Goal: Information Seeking & Learning: Check status

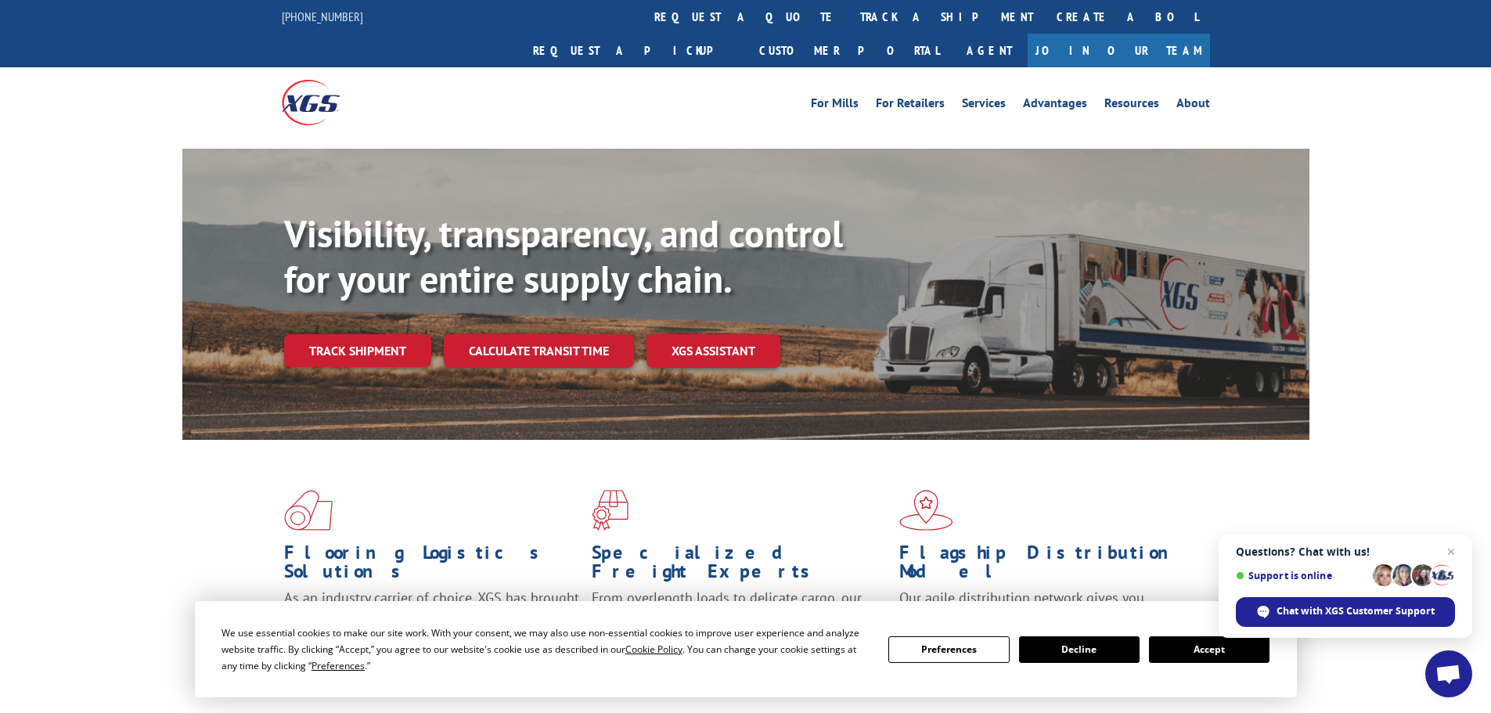
drag, startPoint x: 691, startPoint y: 20, endPoint x: 691, endPoint y: 38, distance: 18.0
click at [849, 20] on link "track a shipment" at bounding box center [947, 17] width 196 height 34
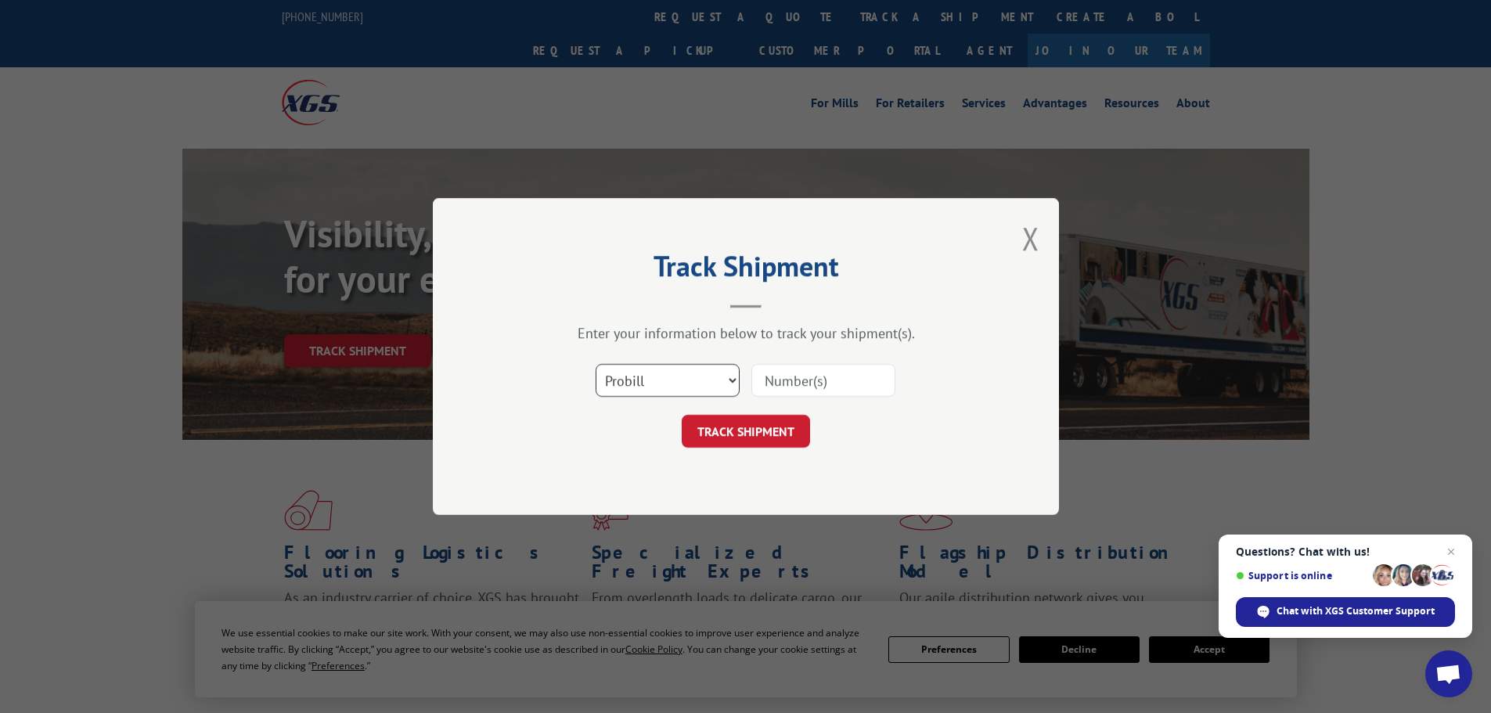
click at [694, 377] on select "Select category... Probill BOL PO" at bounding box center [668, 380] width 144 height 33
select select "bol"
click at [596, 364] on select "Select category... Probill BOL PO" at bounding box center [668, 380] width 144 height 33
click at [806, 384] on input at bounding box center [824, 380] width 144 height 33
paste input "7054874"
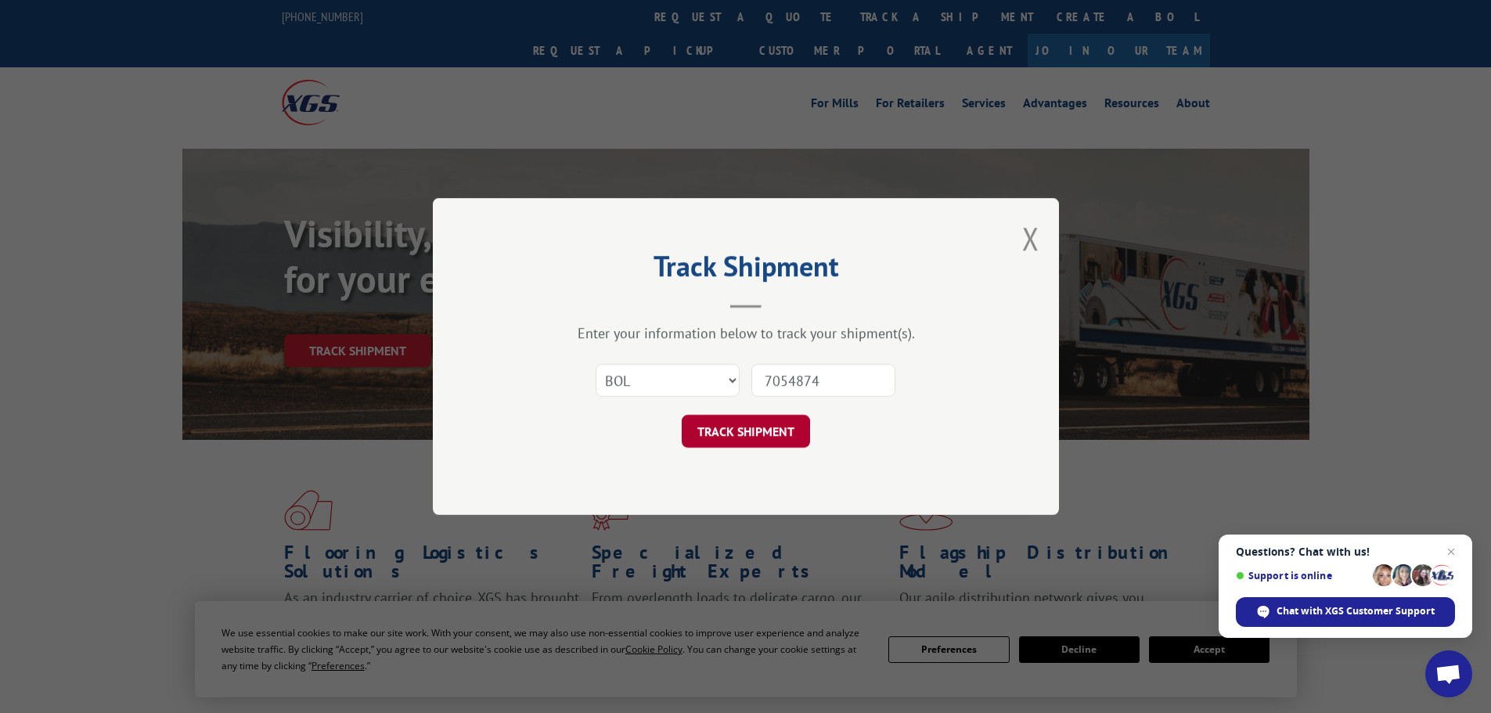
type input "7054874"
click at [777, 431] on button "TRACK SHIPMENT" at bounding box center [746, 431] width 128 height 33
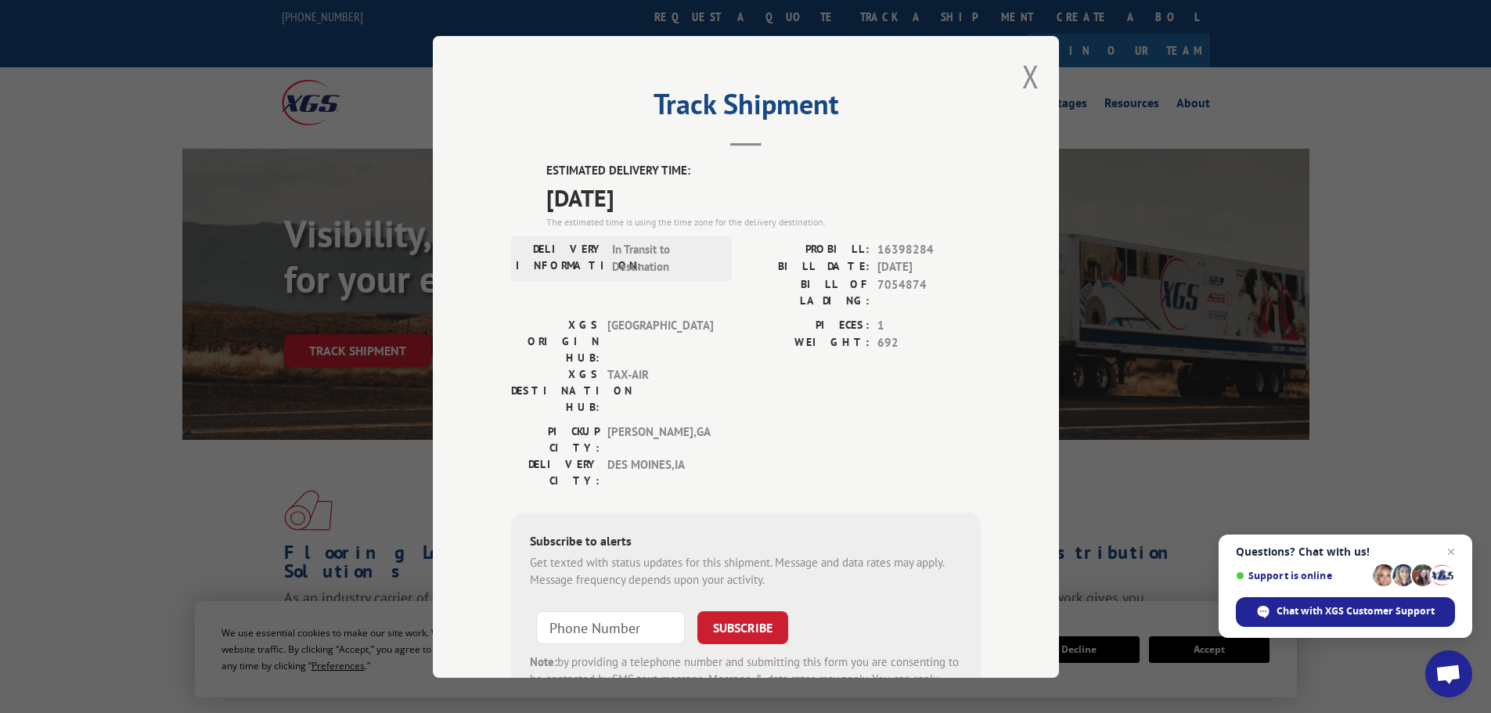
click at [1029, 83] on button "Close modal" at bounding box center [1030, 76] width 17 height 41
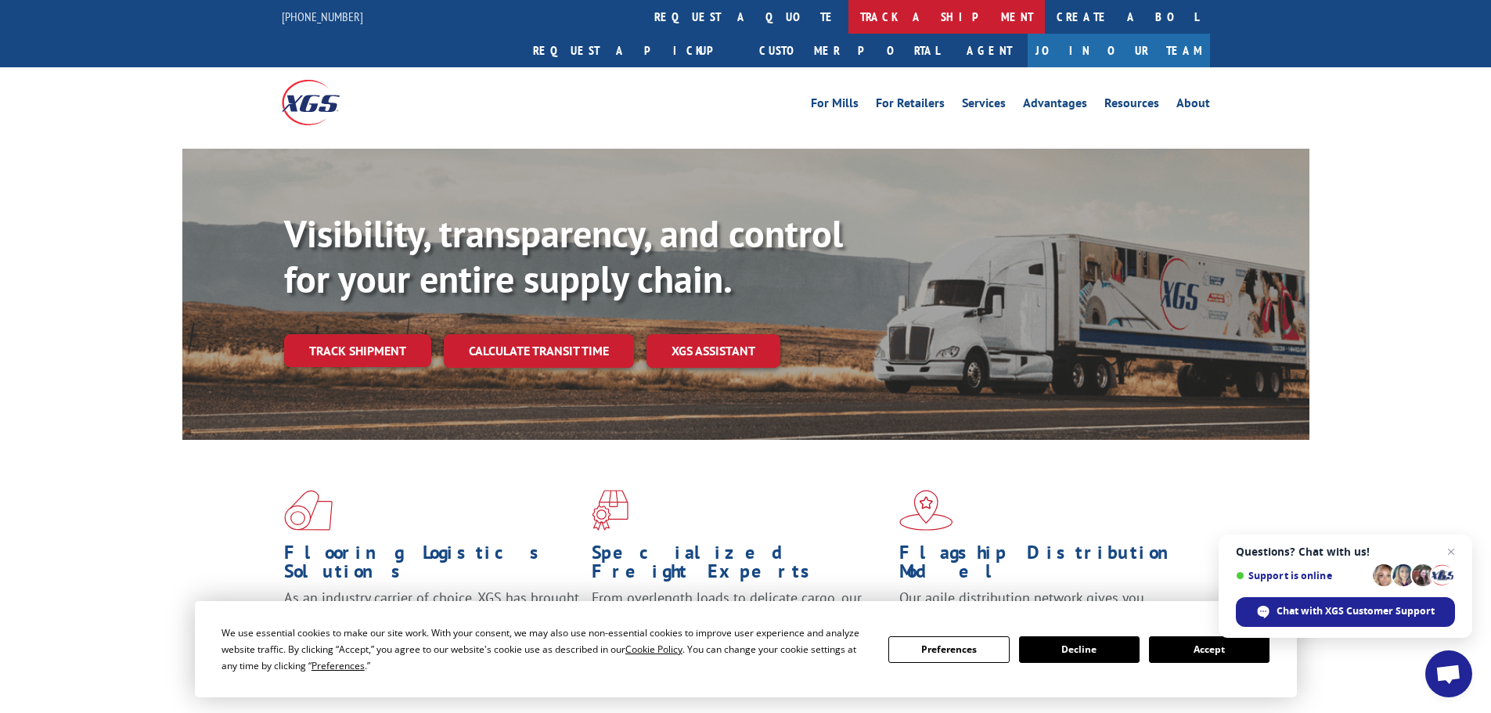
click at [849, 20] on link "track a shipment" at bounding box center [947, 17] width 196 height 34
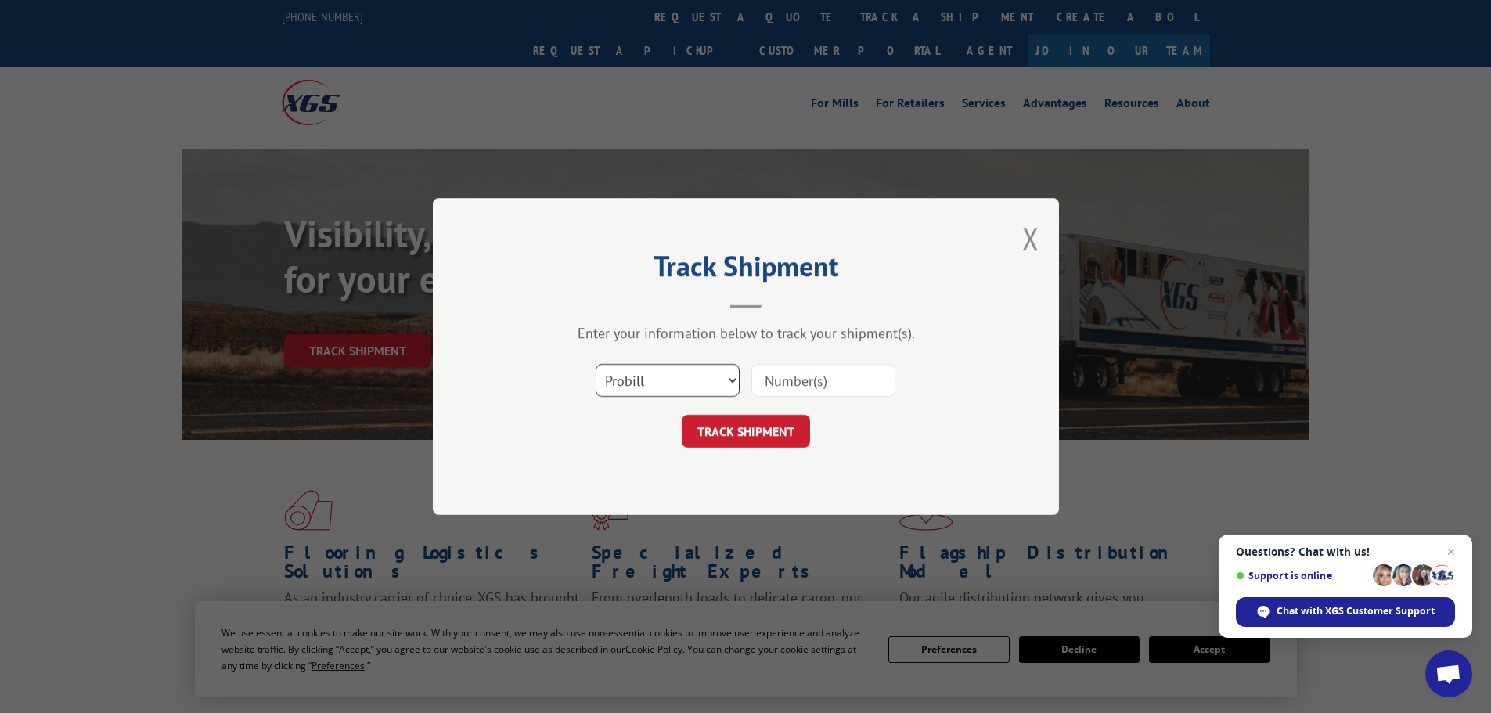
click at [639, 387] on select "Select category... Probill BOL PO" at bounding box center [668, 380] width 144 height 33
select select "bol"
click at [596, 364] on select "Select category... Probill BOL PO" at bounding box center [668, 380] width 144 height 33
click at [768, 384] on input at bounding box center [824, 380] width 144 height 33
paste input "7065017"
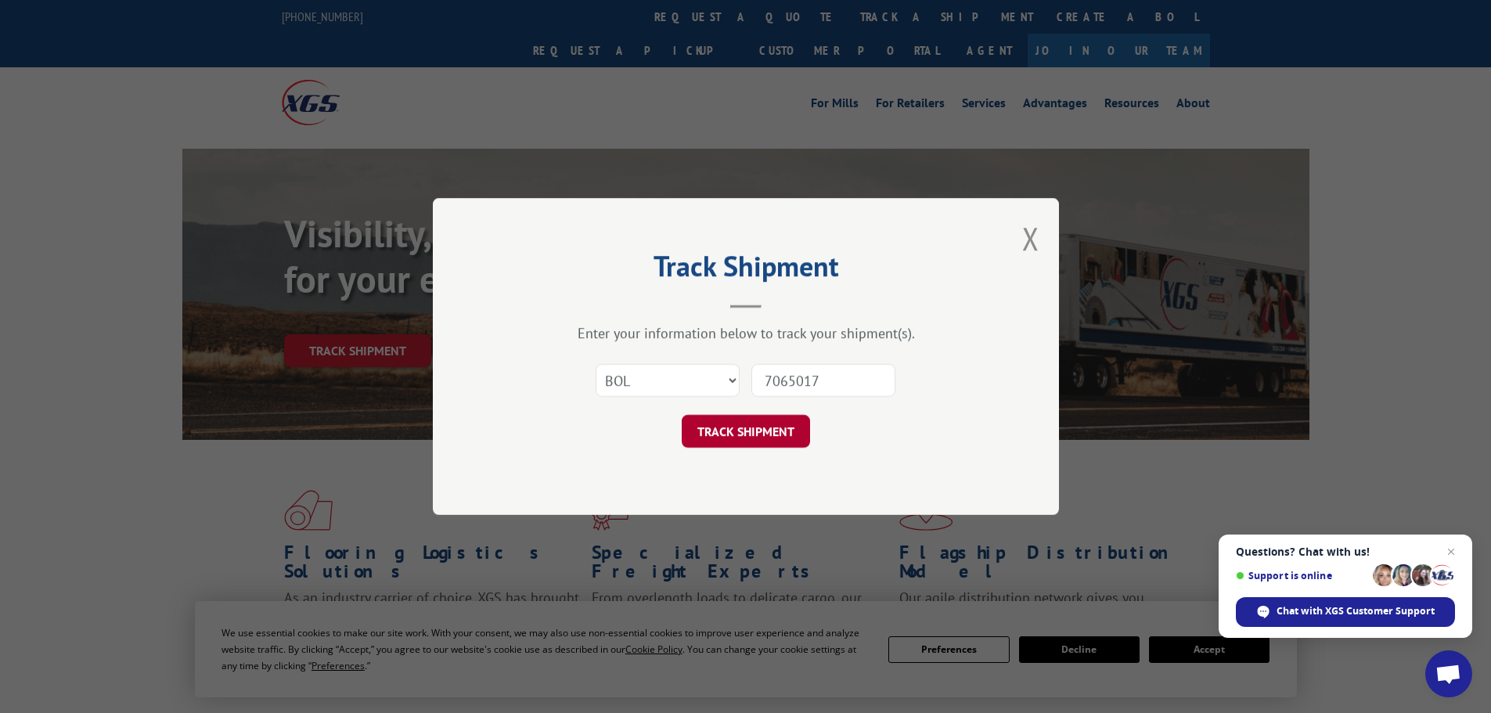
type input "7065017"
click at [756, 442] on button "TRACK SHIPMENT" at bounding box center [746, 431] width 128 height 33
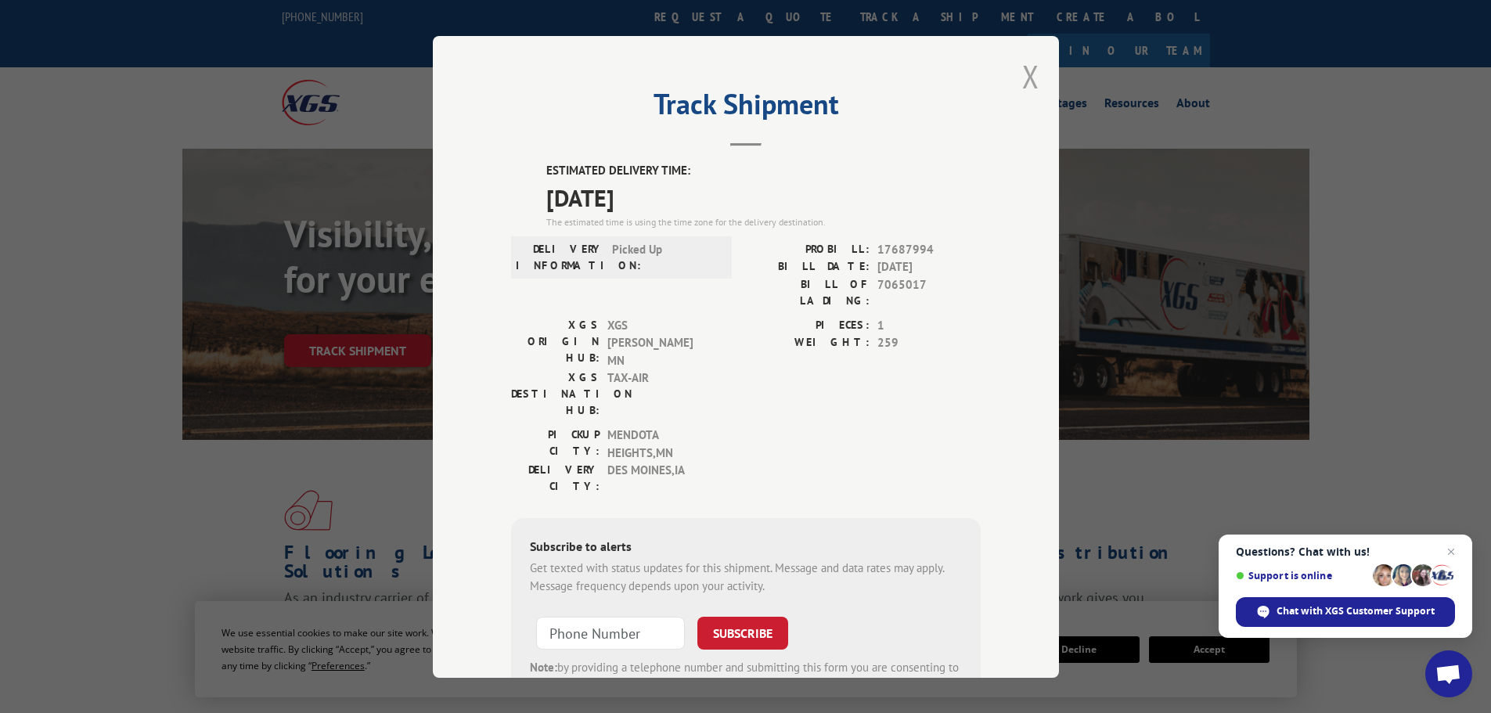
click at [1027, 69] on button "Close modal" at bounding box center [1030, 76] width 17 height 41
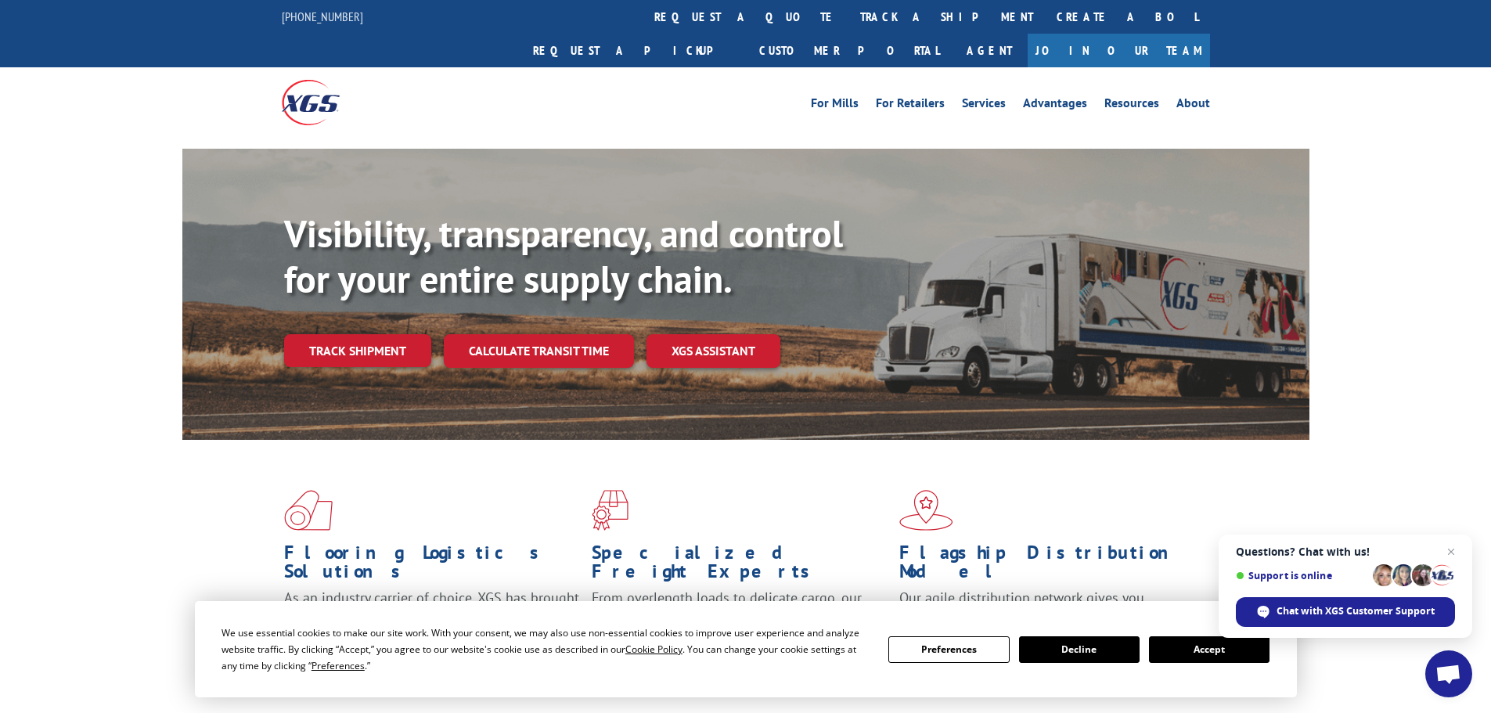
click at [849, 17] on link "track a shipment" at bounding box center [947, 17] width 196 height 34
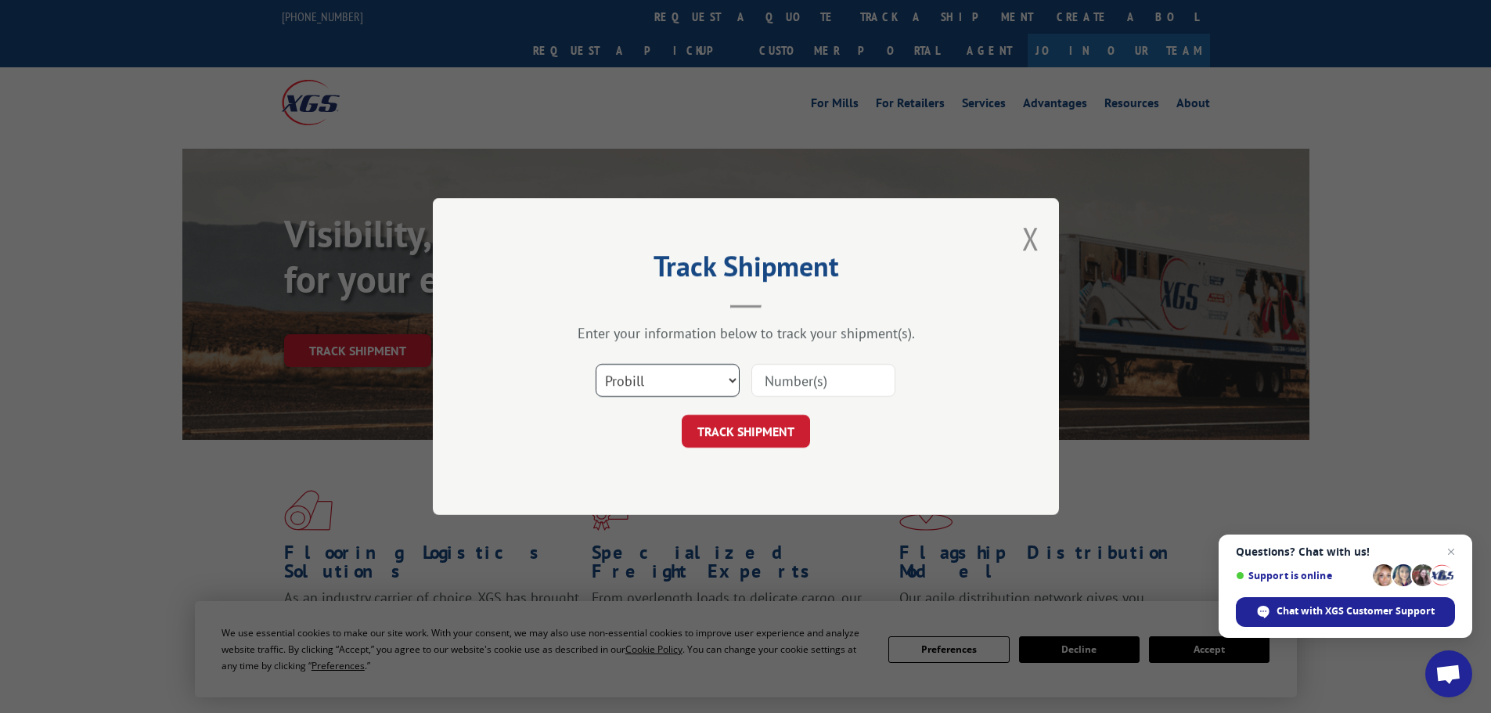
click at [682, 384] on select "Select category... Probill BOL PO" at bounding box center [668, 380] width 144 height 33
select select "bol"
click at [596, 364] on select "Select category... Probill BOL PO" at bounding box center [668, 380] width 144 height 33
click at [799, 390] on input at bounding box center [824, 380] width 144 height 33
paste input "5451931"
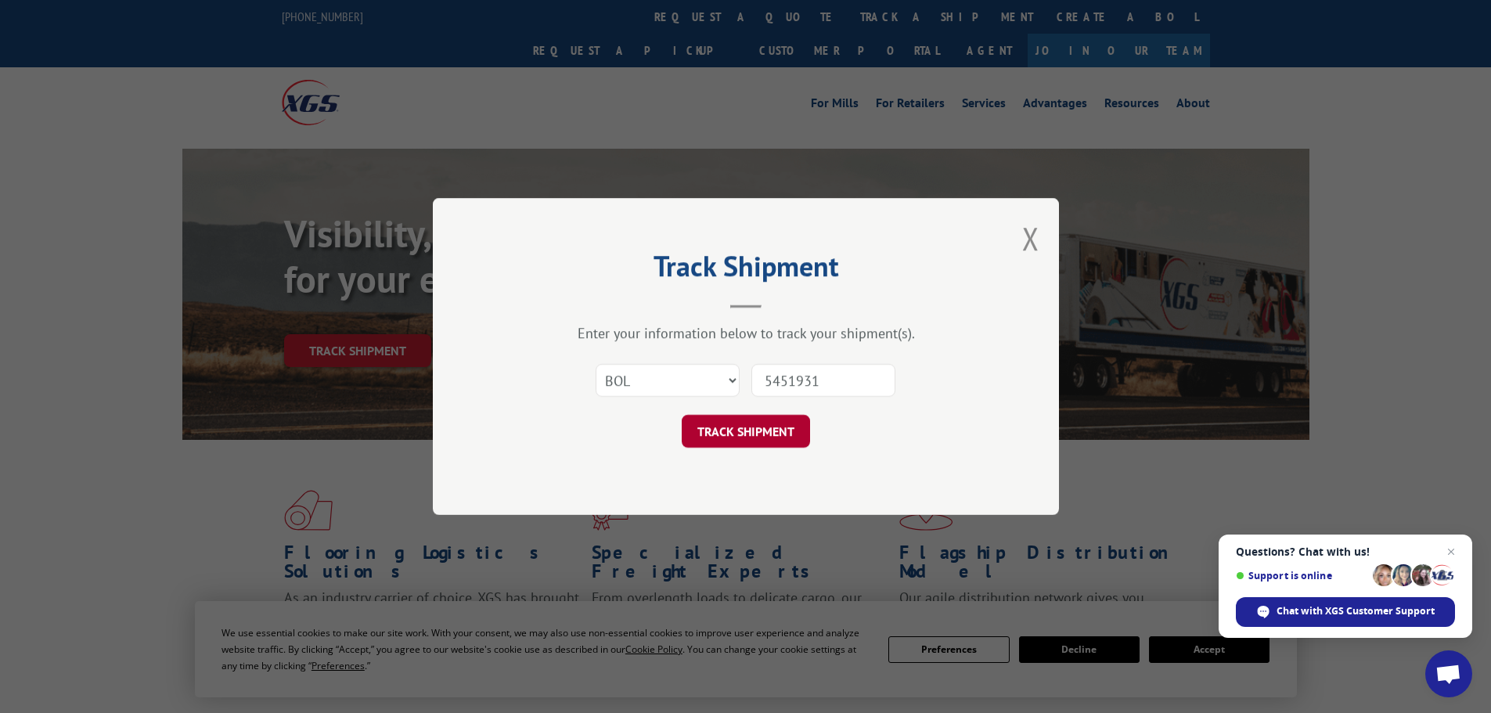
type input "5451931"
click at [736, 428] on button "TRACK SHIPMENT" at bounding box center [746, 431] width 128 height 33
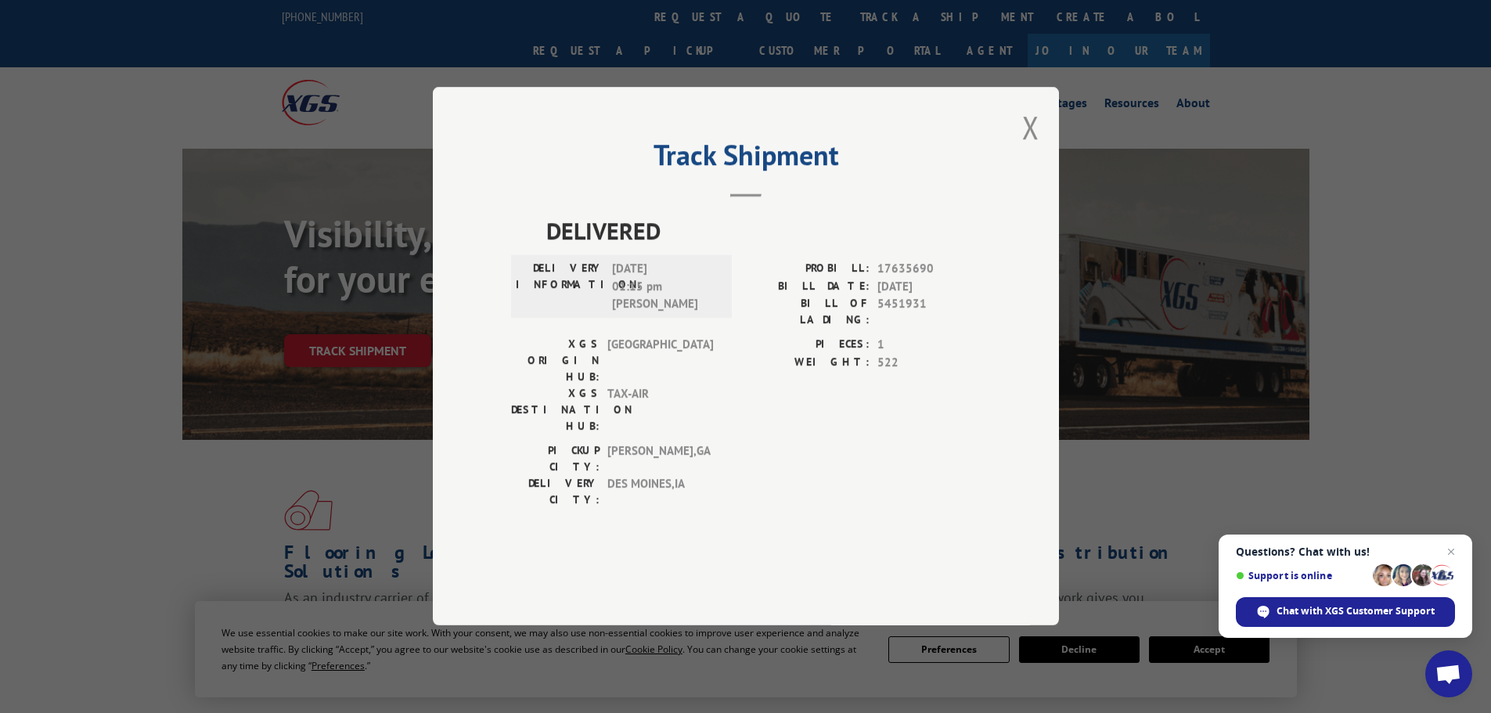
click at [1028, 148] on button "Close modal" at bounding box center [1030, 126] width 17 height 41
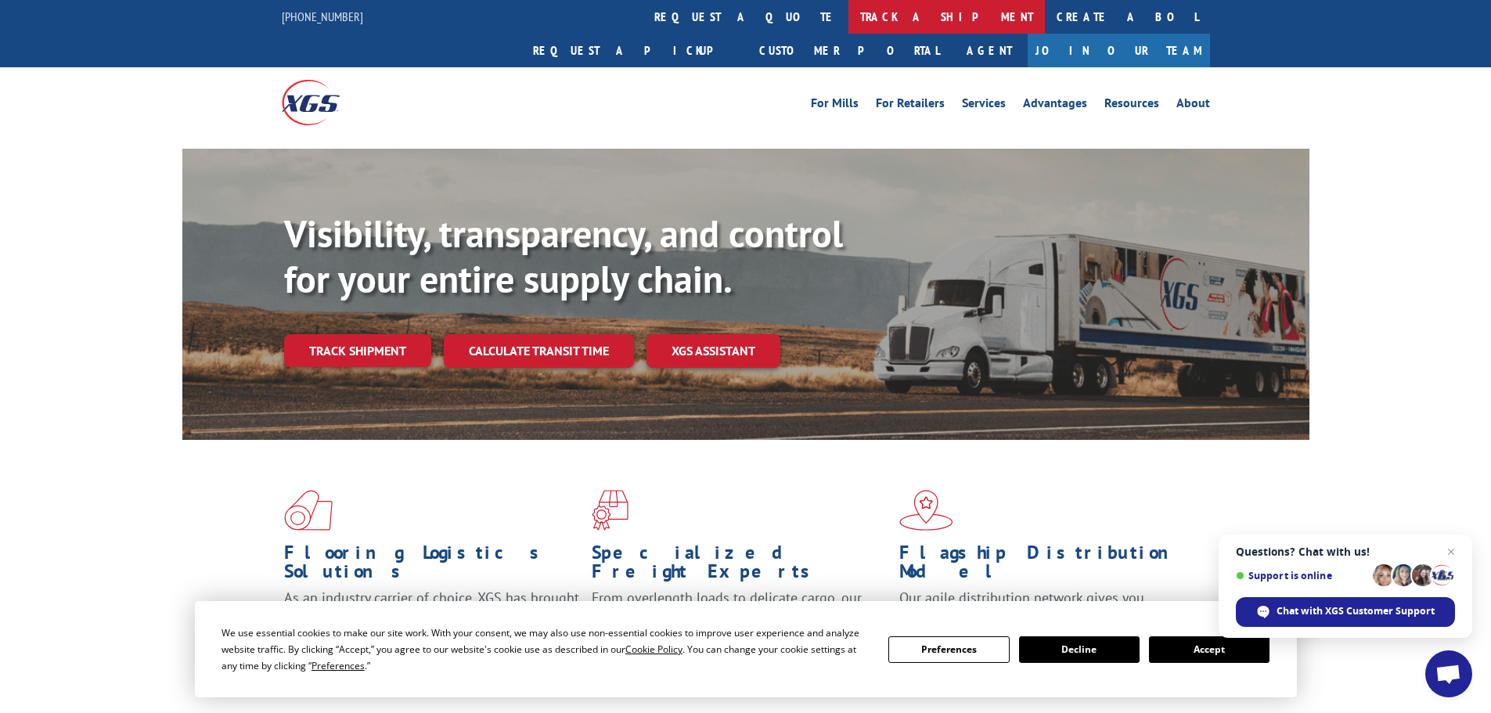
click at [849, 18] on link "track a shipment" at bounding box center [947, 17] width 196 height 34
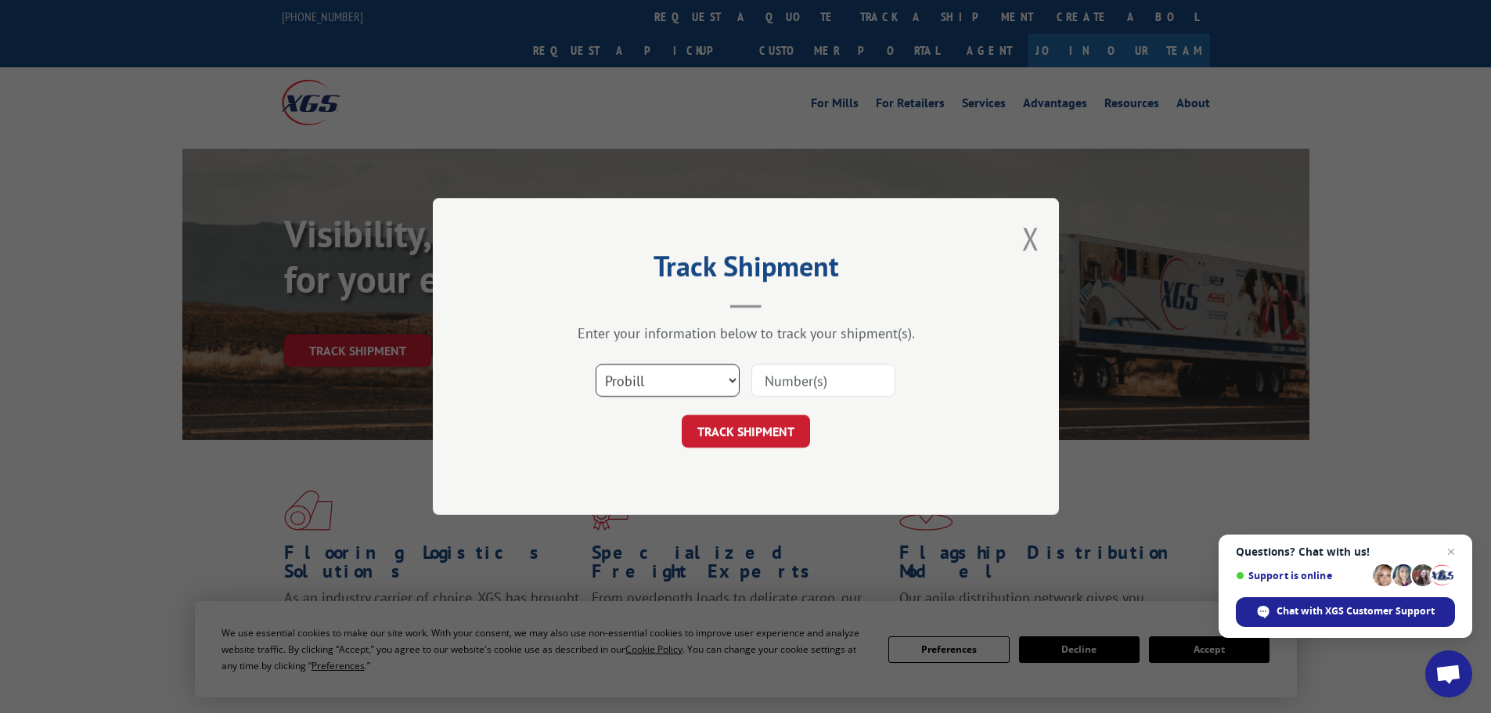
drag, startPoint x: 669, startPoint y: 382, endPoint x: 669, endPoint y: 396, distance: 14.1
click at [669, 386] on select "Select category... Probill BOL PO" at bounding box center [668, 380] width 144 height 33
select select "bol"
click at [596, 364] on select "Select category... Probill BOL PO" at bounding box center [668, 380] width 144 height 33
click at [825, 383] on input at bounding box center [824, 380] width 144 height 33
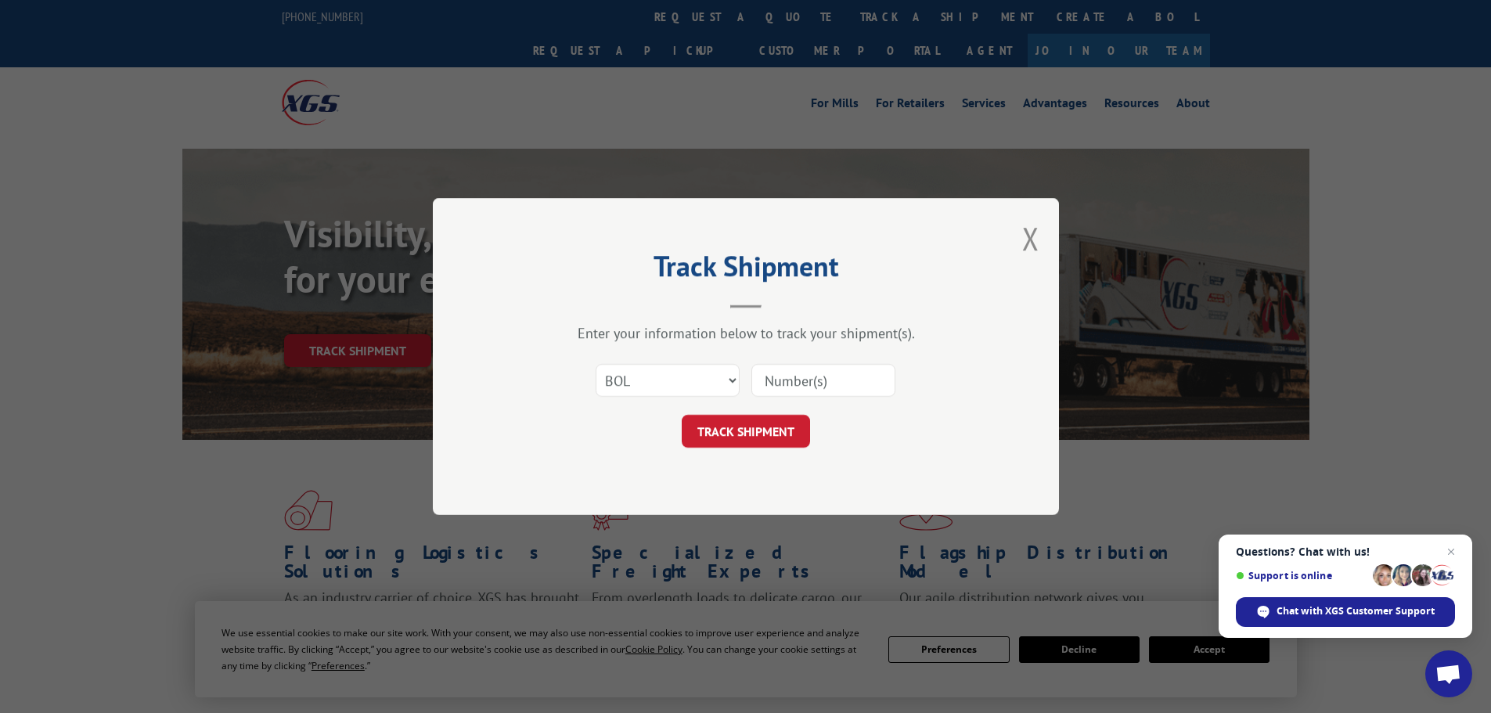
paste input "5448363"
type input "5448363"
click at [766, 428] on button "TRACK SHIPMENT" at bounding box center [746, 431] width 128 height 33
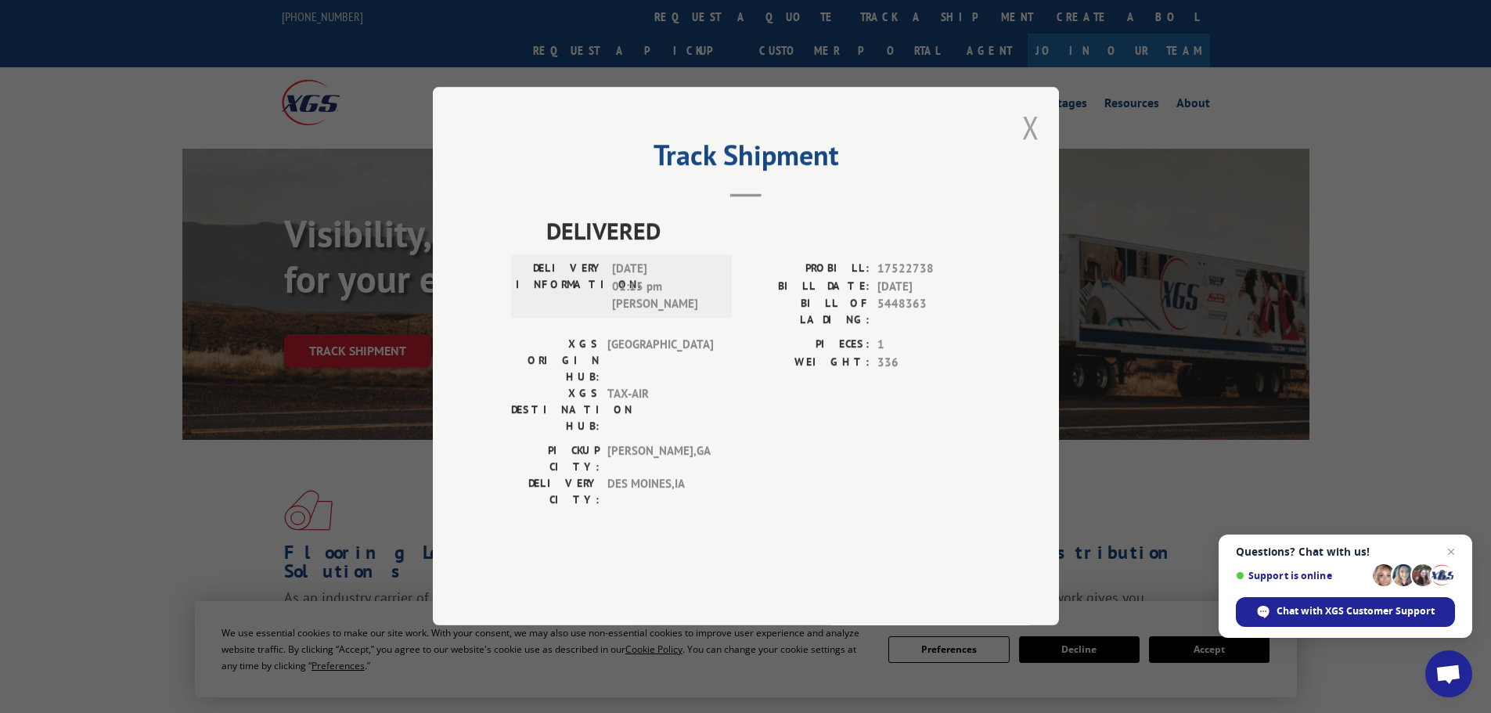
click at [1029, 148] on button "Close modal" at bounding box center [1030, 126] width 17 height 41
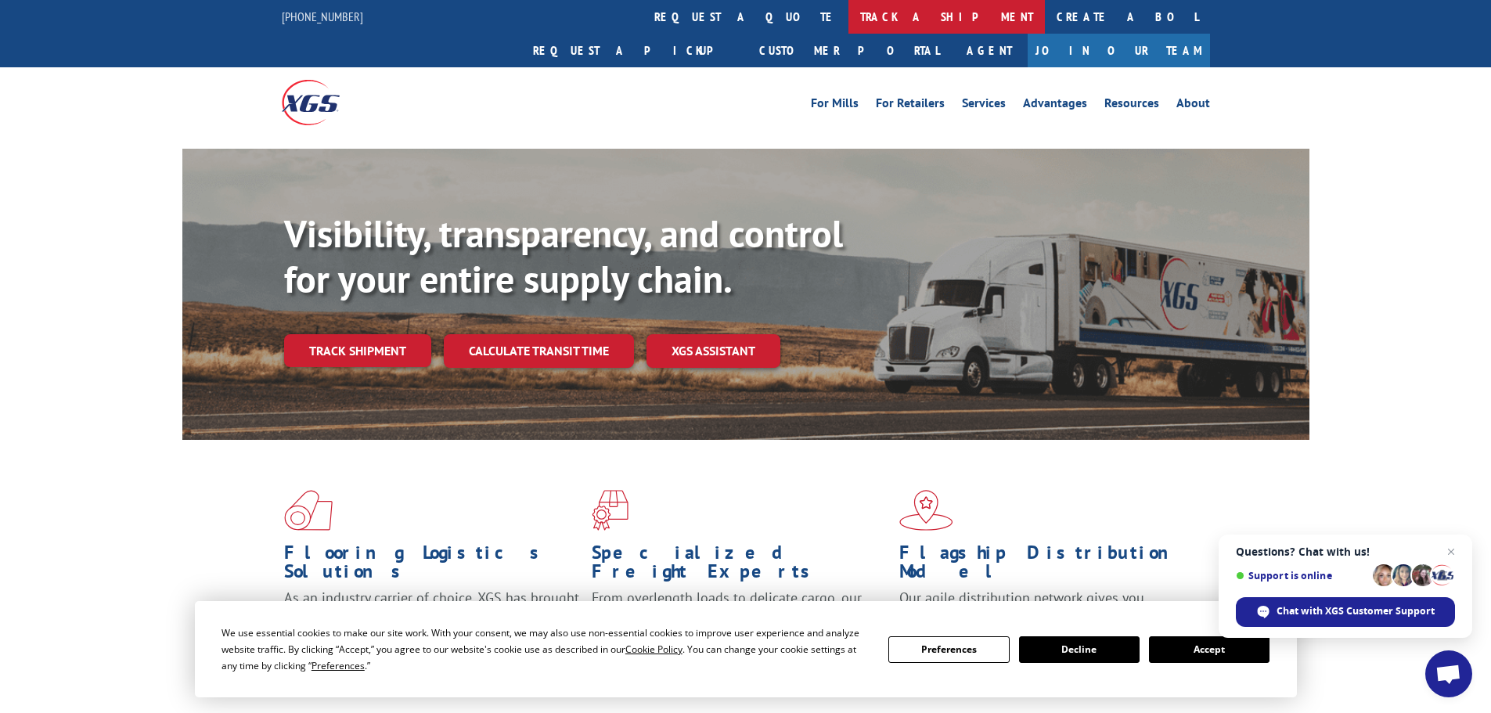
click at [849, 16] on link "track a shipment" at bounding box center [947, 17] width 196 height 34
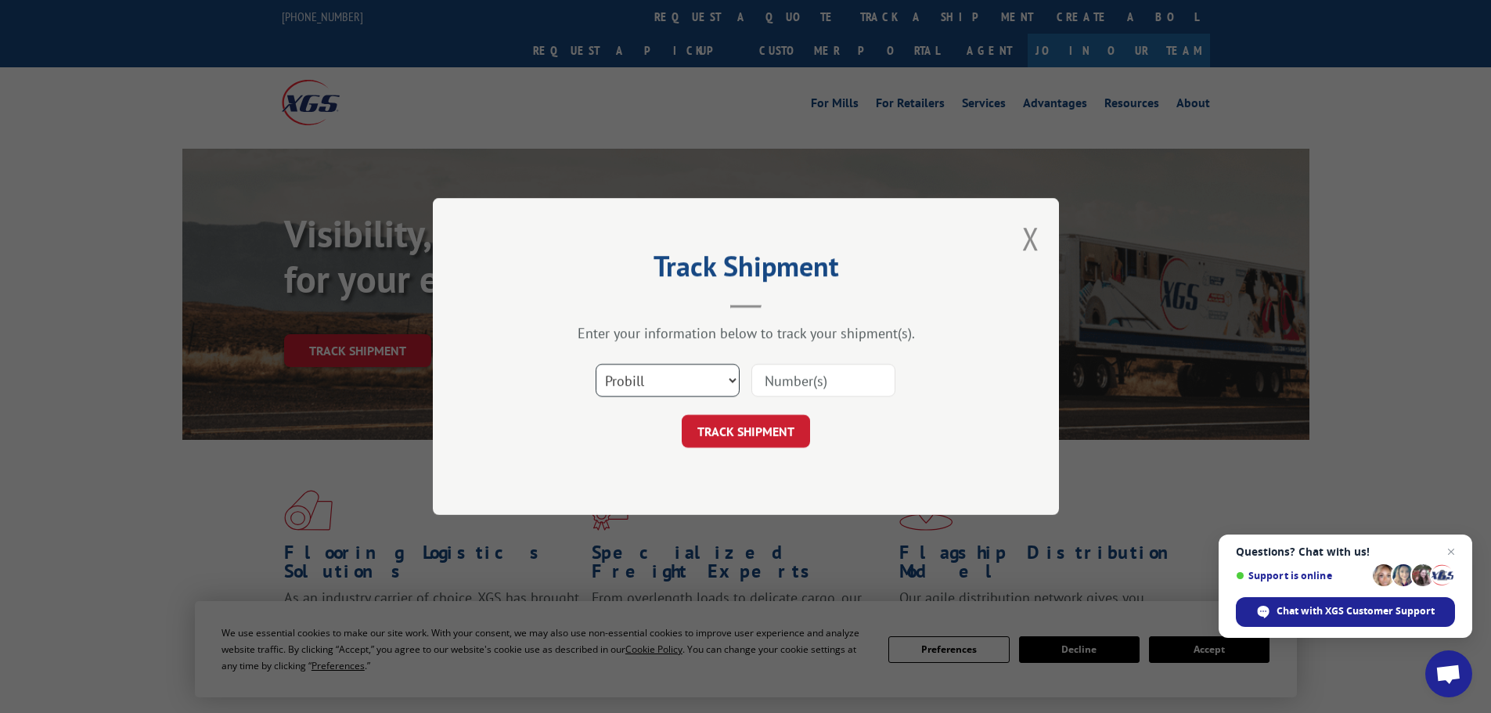
click at [697, 391] on select "Select category... Probill BOL PO" at bounding box center [668, 380] width 144 height 33
select select "bol"
click at [596, 364] on select "Select category... Probill BOL PO" at bounding box center [668, 380] width 144 height 33
click at [776, 380] on input at bounding box center [824, 380] width 144 height 33
paste input "5401318"
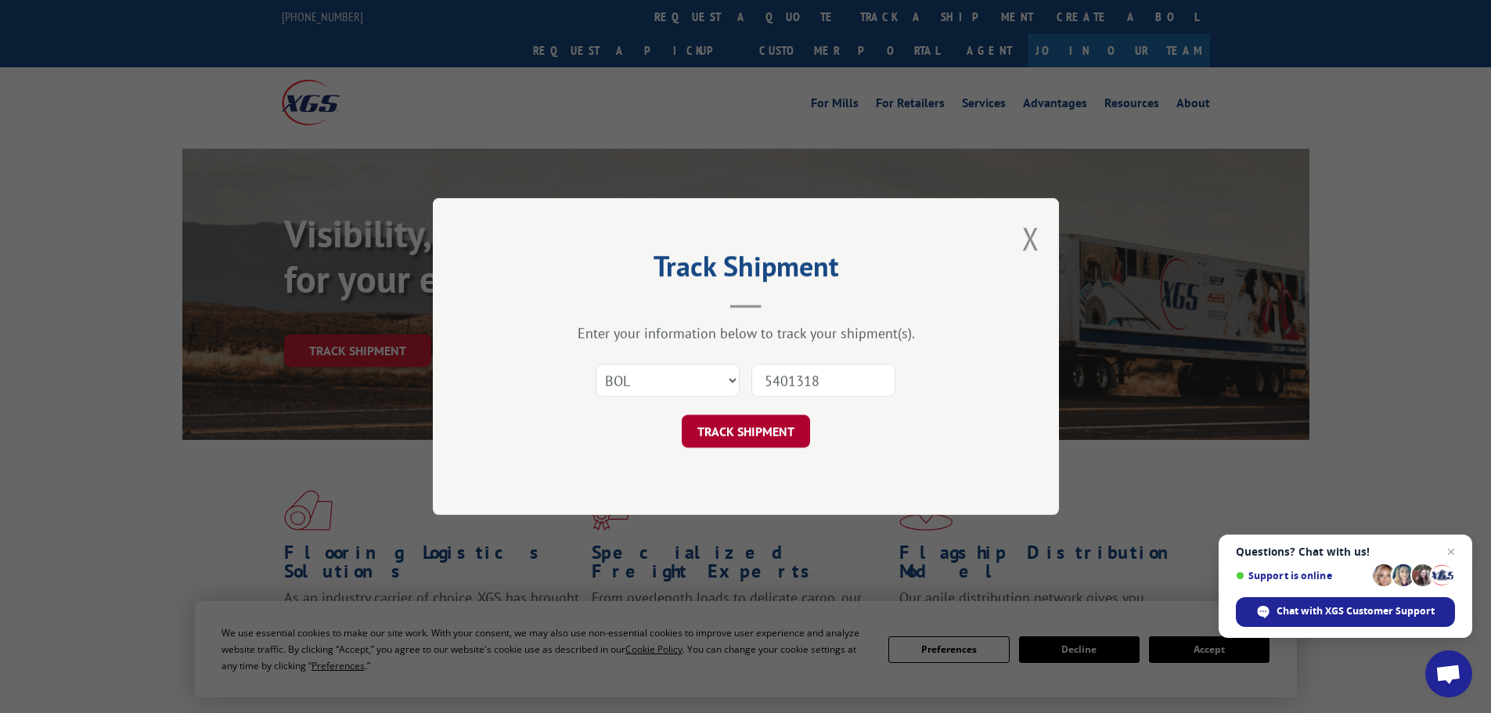
type input "5401318"
click at [777, 434] on button "TRACK SHIPMENT" at bounding box center [746, 431] width 128 height 33
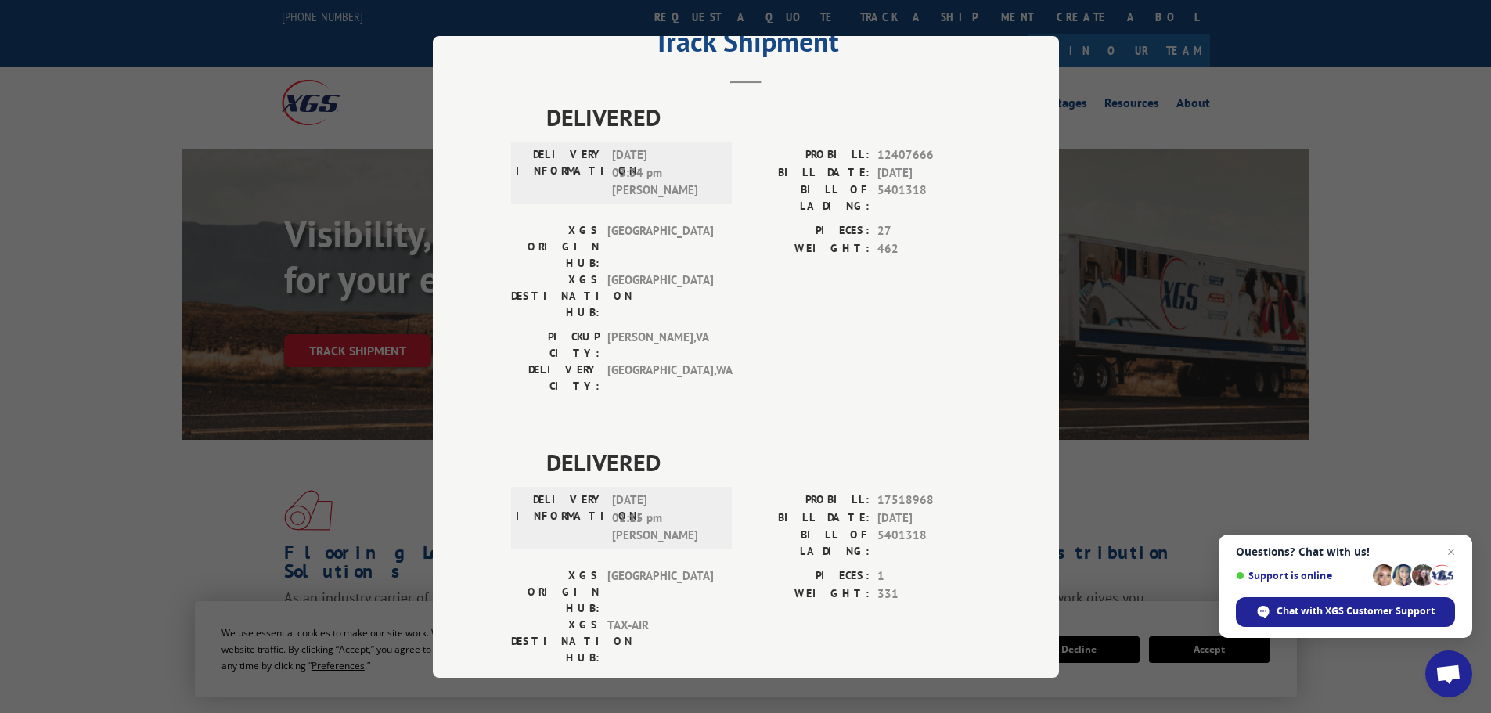
scroll to position [63, 0]
